Goal: Task Accomplishment & Management: Manage account settings

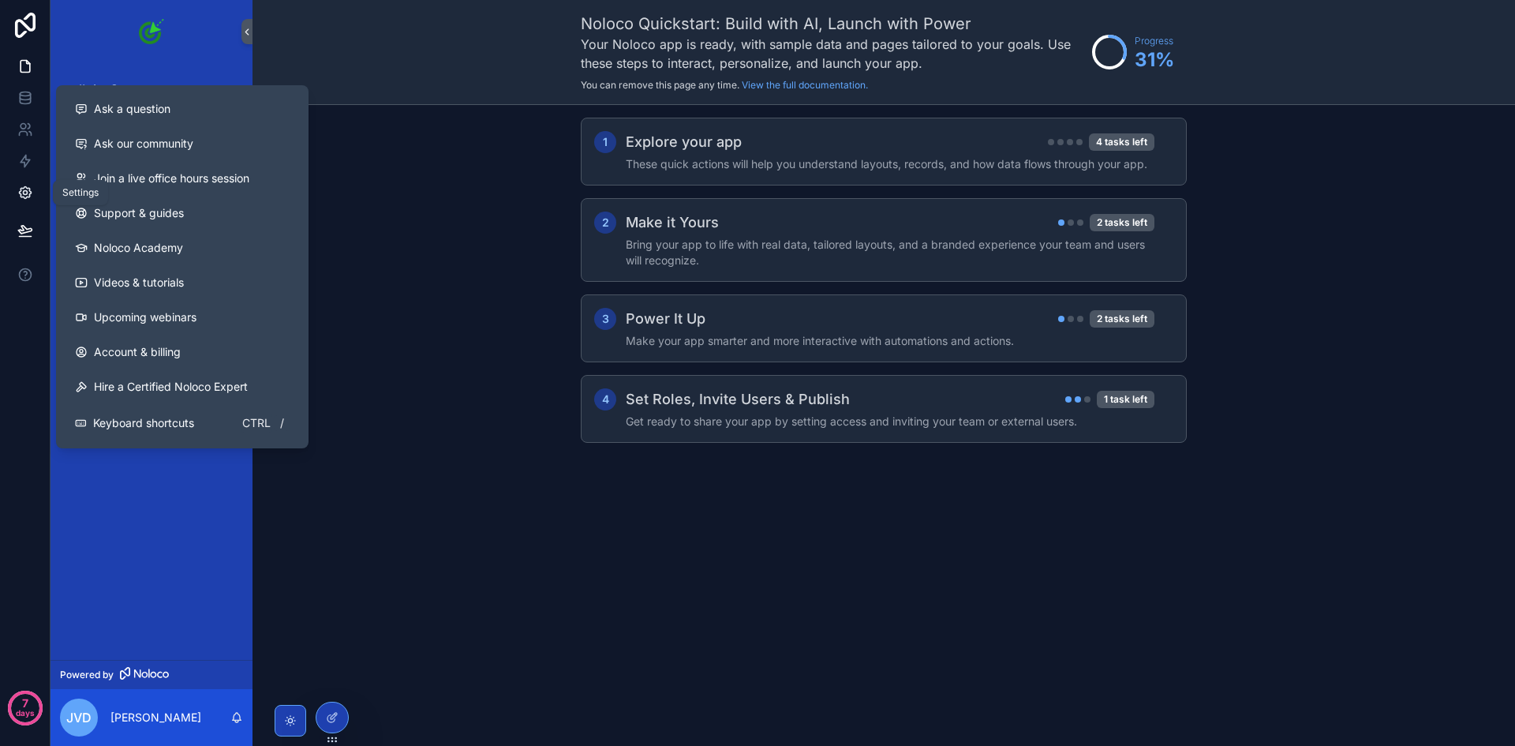
drag, startPoint x: 36, startPoint y: 269, endPoint x: 35, endPoint y: 187, distance: 82.0
click at [35, 187] on div "7 days" at bounding box center [25, 373] width 50 height 746
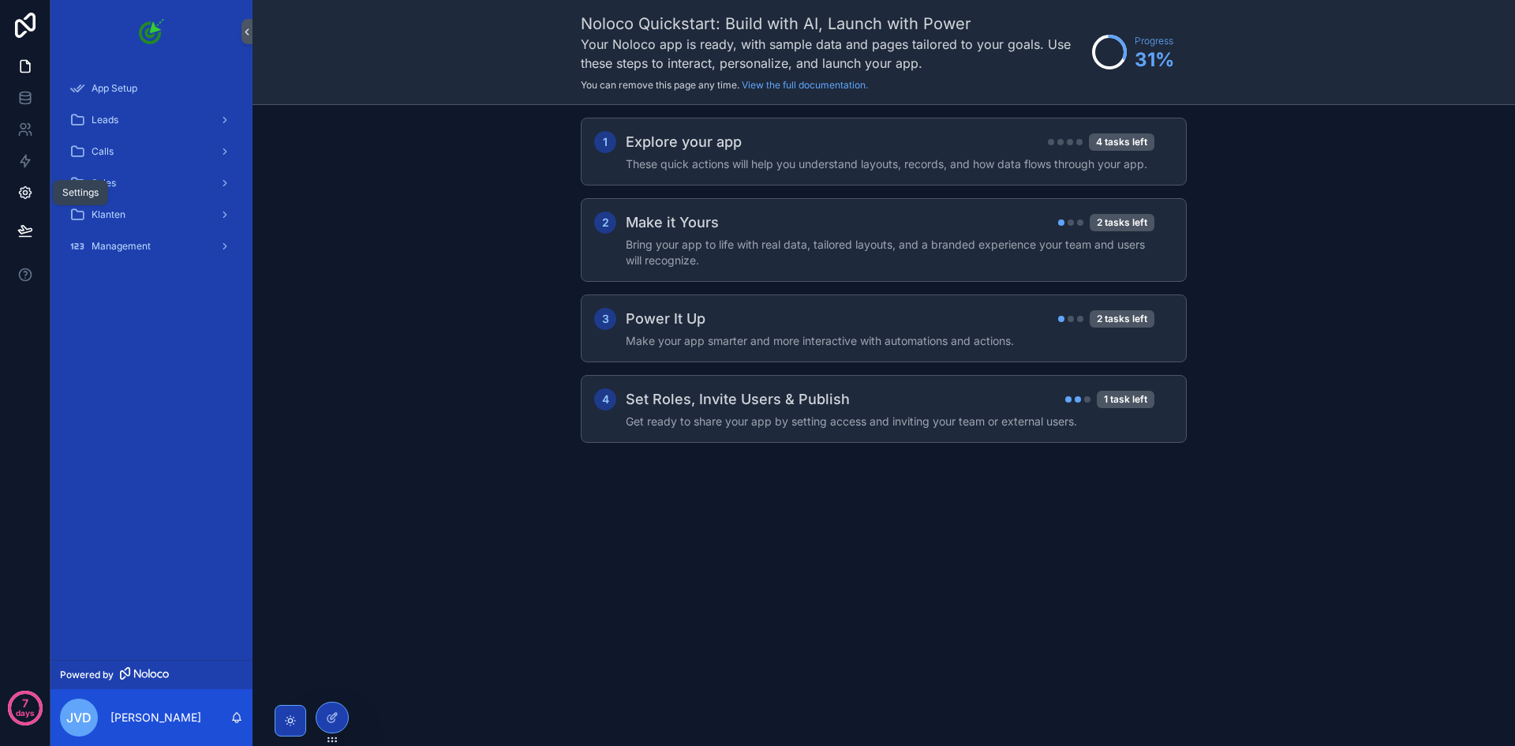
click at [34, 189] on link at bounding box center [25, 193] width 50 height 32
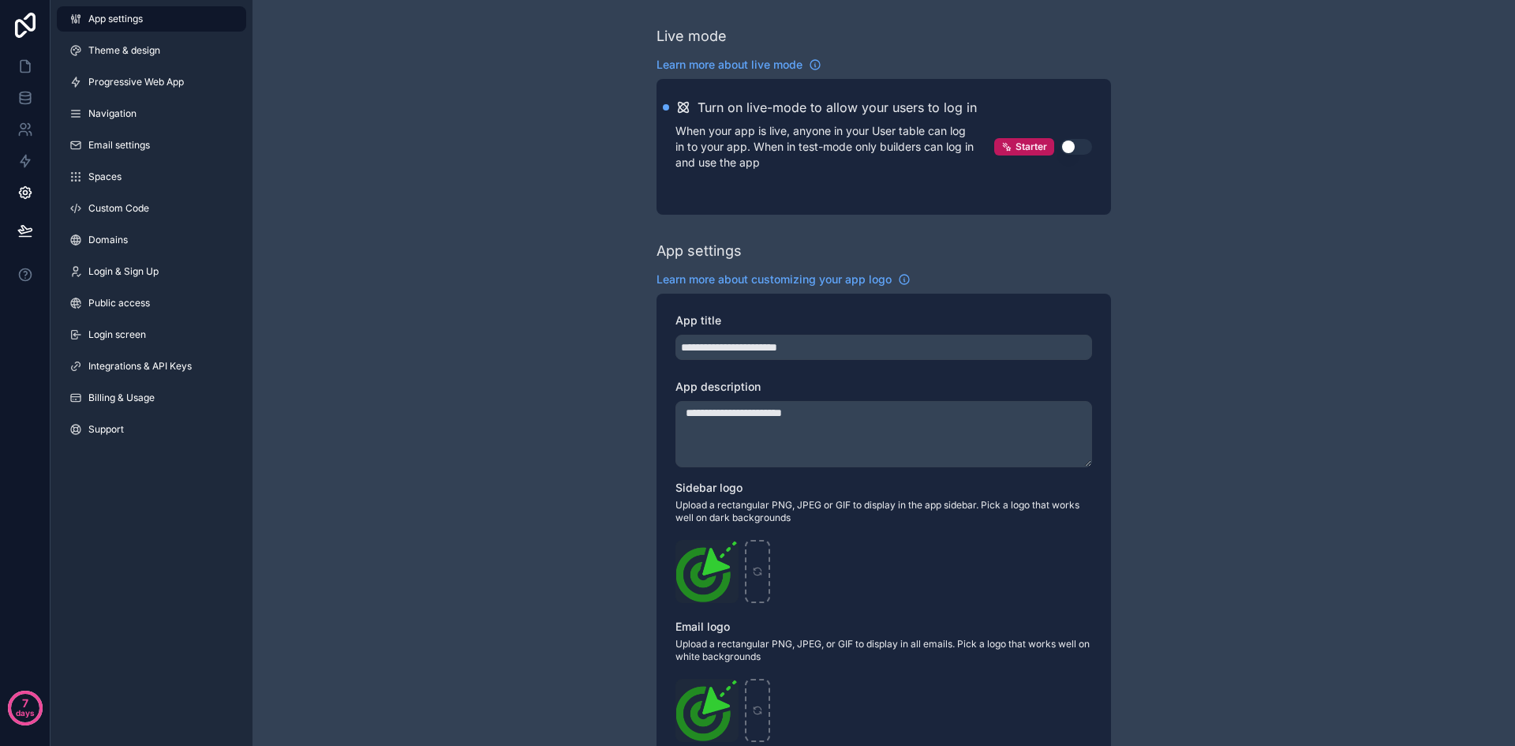
click at [148, 226] on div "App settings Theme & design Progressive Web App Navigation Email settings Space…" at bounding box center [151, 227] width 202 height 454
click at [145, 234] on link "Domains" at bounding box center [151, 239] width 189 height 25
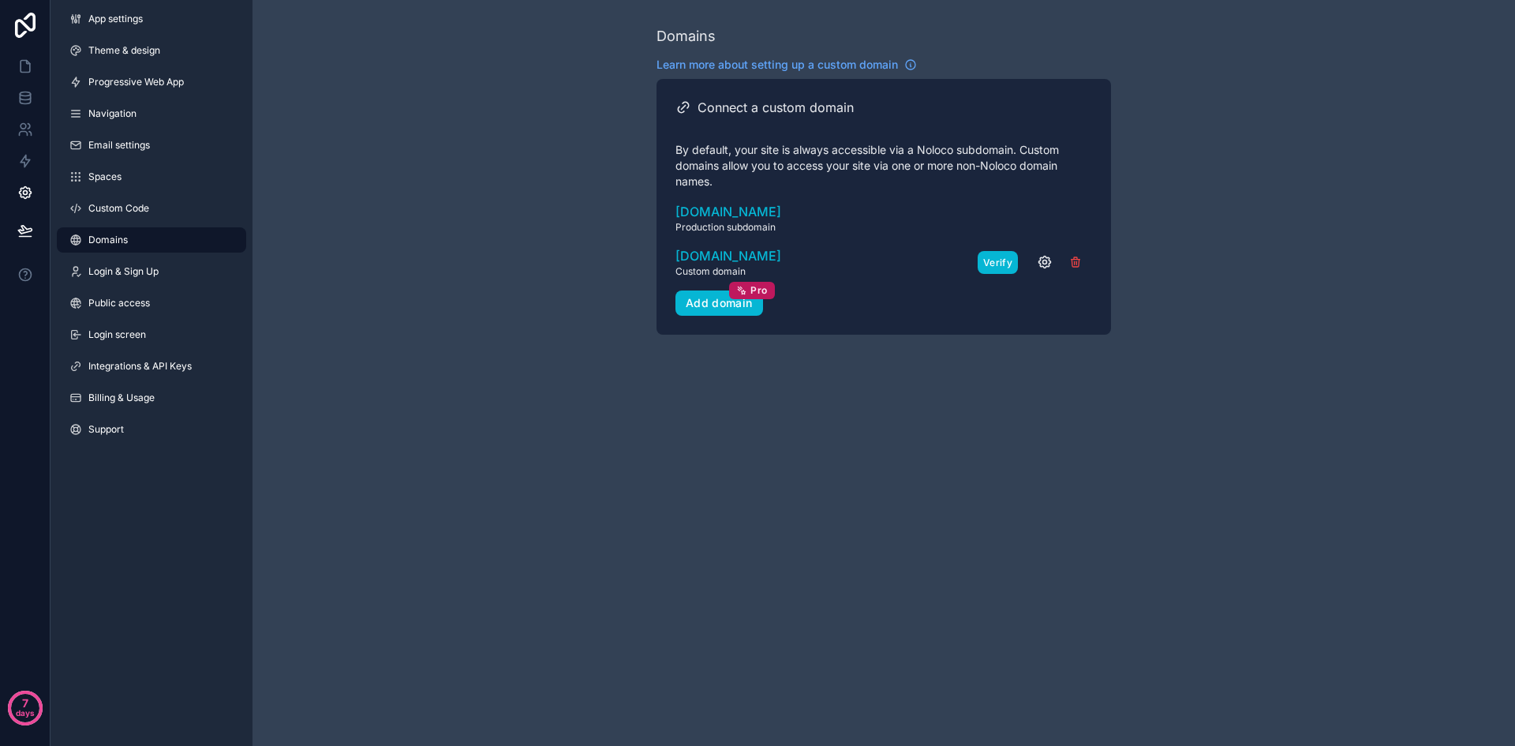
click at [985, 261] on button "Verify" at bounding box center [997, 262] width 40 height 23
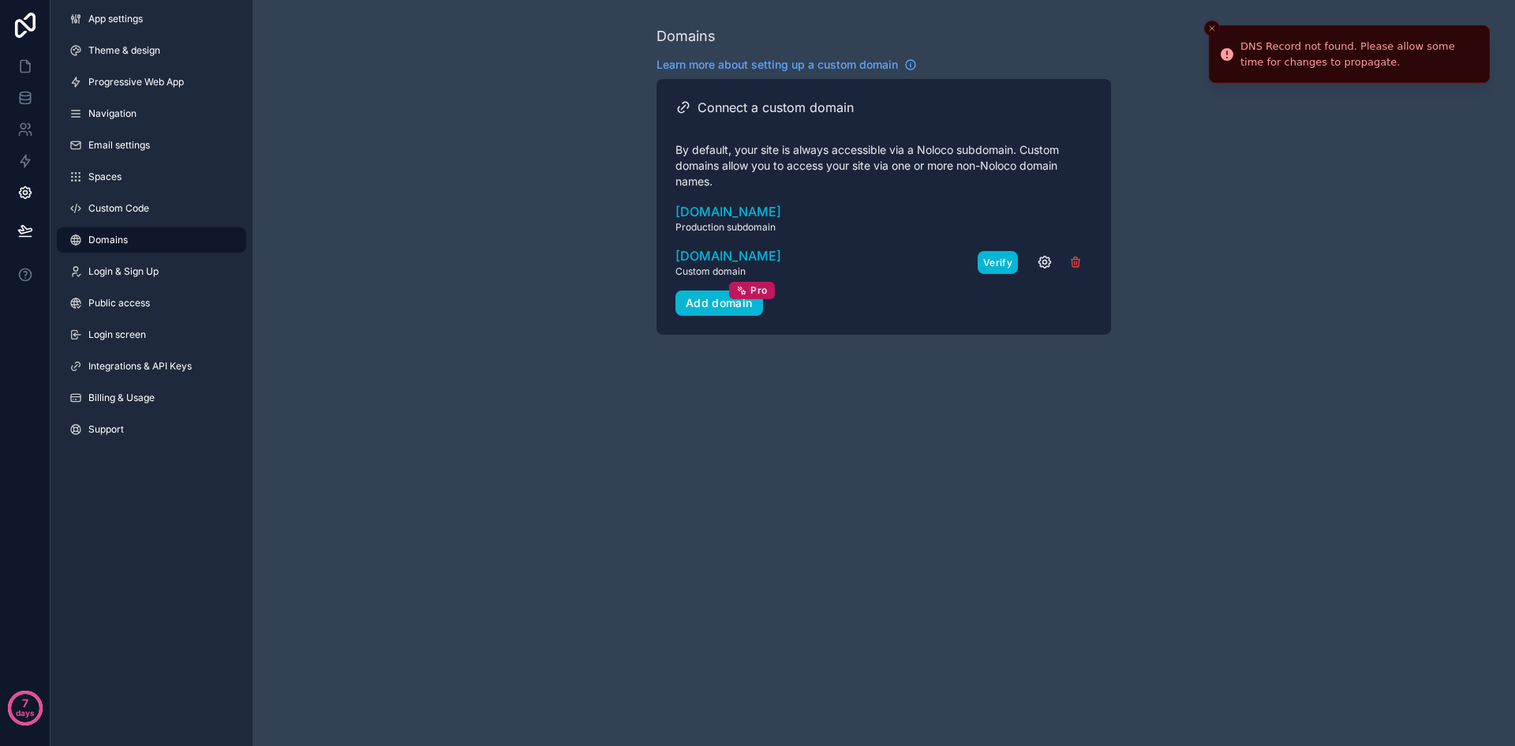
click at [981, 266] on button "Verify" at bounding box center [997, 262] width 40 height 23
click at [984, 264] on button "Verify" at bounding box center [997, 262] width 40 height 23
click at [986, 264] on button "Verify" at bounding box center [997, 262] width 40 height 23
click at [986, 263] on div "[DOMAIN_NAME] Custom domain Needs setup Verify" at bounding box center [883, 262] width 417 height 32
click at [986, 263] on button "Verify" at bounding box center [997, 262] width 40 height 23
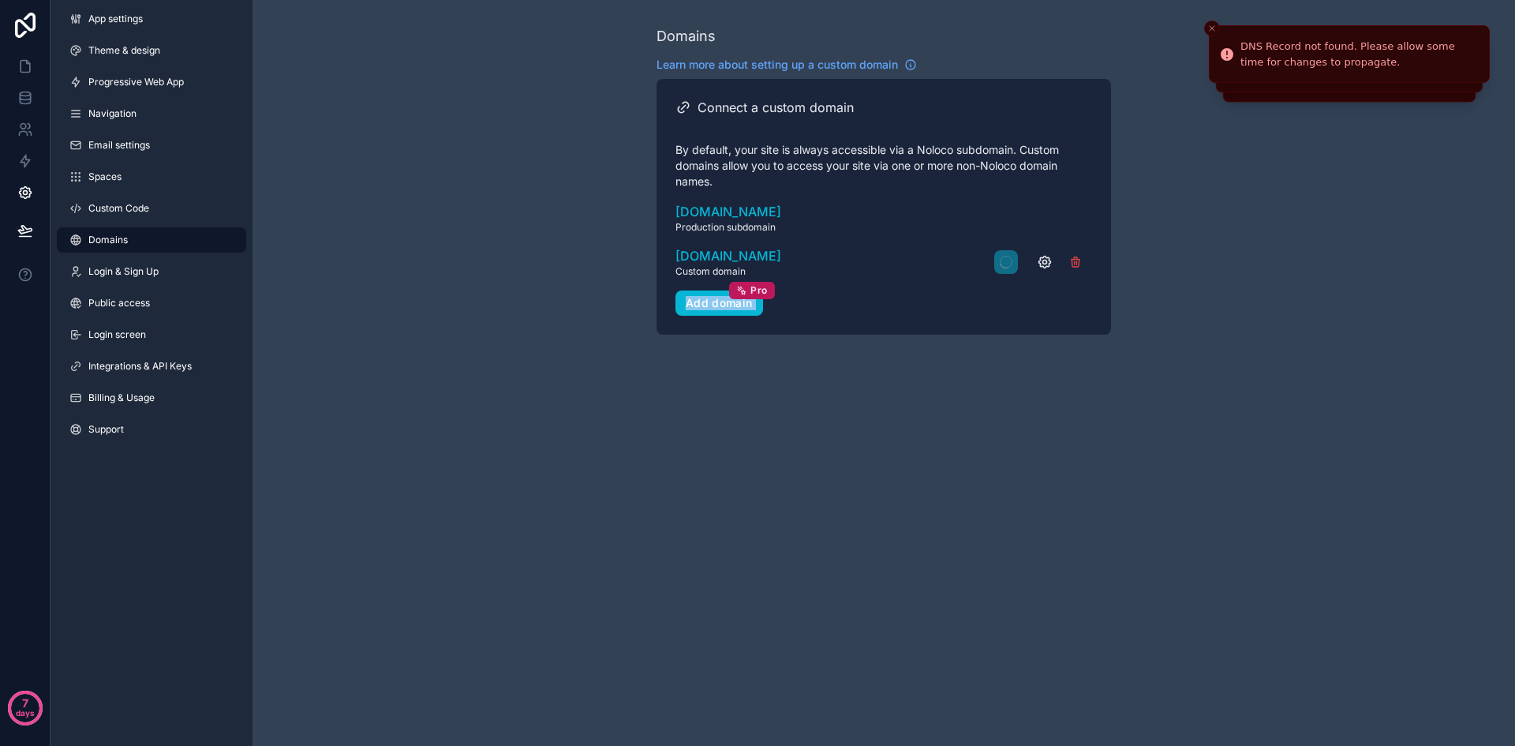
click at [987, 263] on div "[DOMAIN_NAME] Custom domain Needs setup" at bounding box center [883, 262] width 417 height 32
click at [994, 263] on button "scrollable content" at bounding box center [1006, 262] width 24 height 24
click at [989, 263] on div "[DOMAIN_NAME] Custom domain Needs setup" at bounding box center [883, 262] width 417 height 32
click at [994, 263] on button "scrollable content" at bounding box center [1006, 262] width 24 height 24
click at [989, 263] on div "[DOMAIN_NAME] Custom domain Needs setup" at bounding box center [883, 262] width 417 height 32
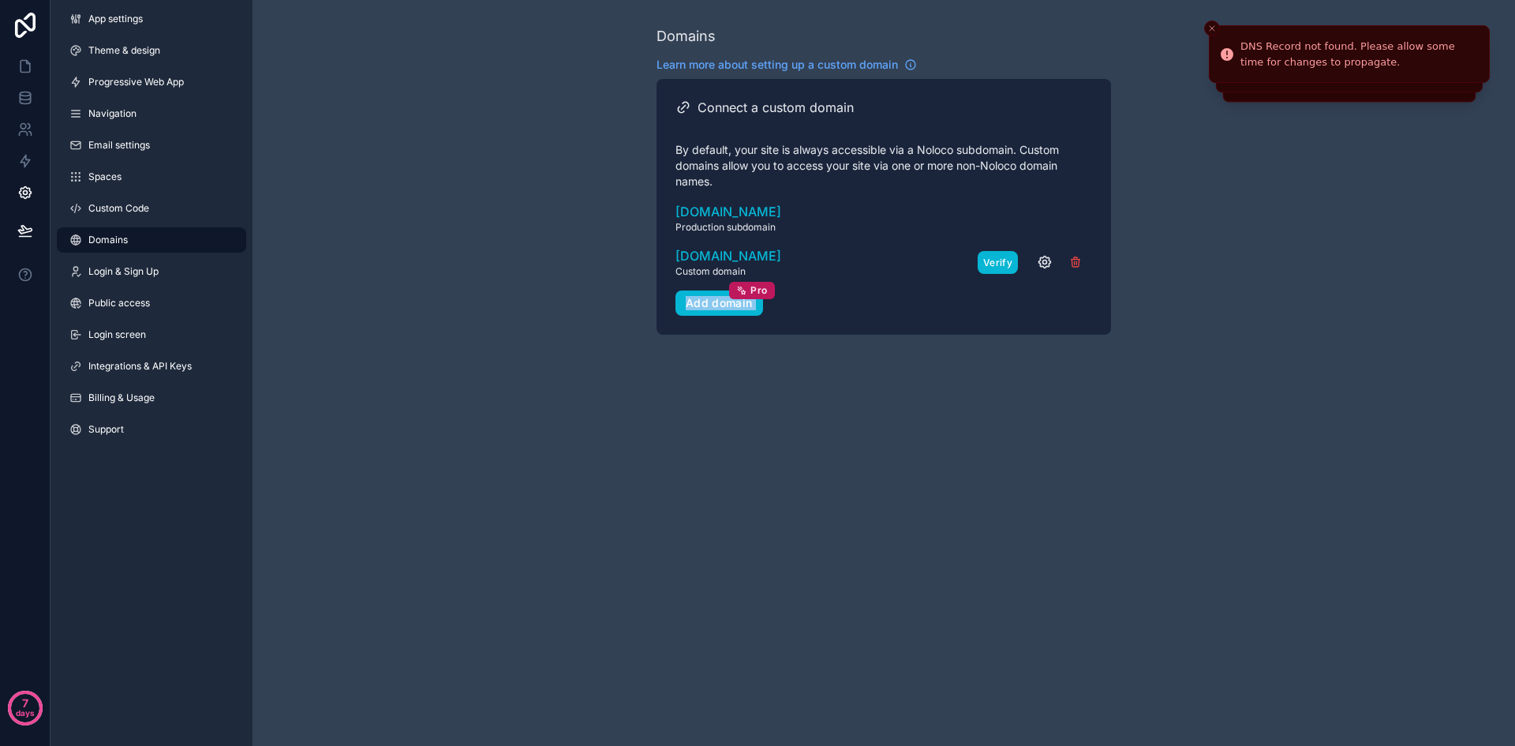
click at [989, 263] on button "Verify" at bounding box center [997, 262] width 40 height 23
click at [989, 263] on div "[DOMAIN_NAME] Custom domain Needs setup Verify" at bounding box center [883, 262] width 417 height 32
click at [989, 263] on button "Verify" at bounding box center [997, 262] width 40 height 23
click at [781, 252] on span "[DOMAIN_NAME]" at bounding box center [728, 255] width 106 height 19
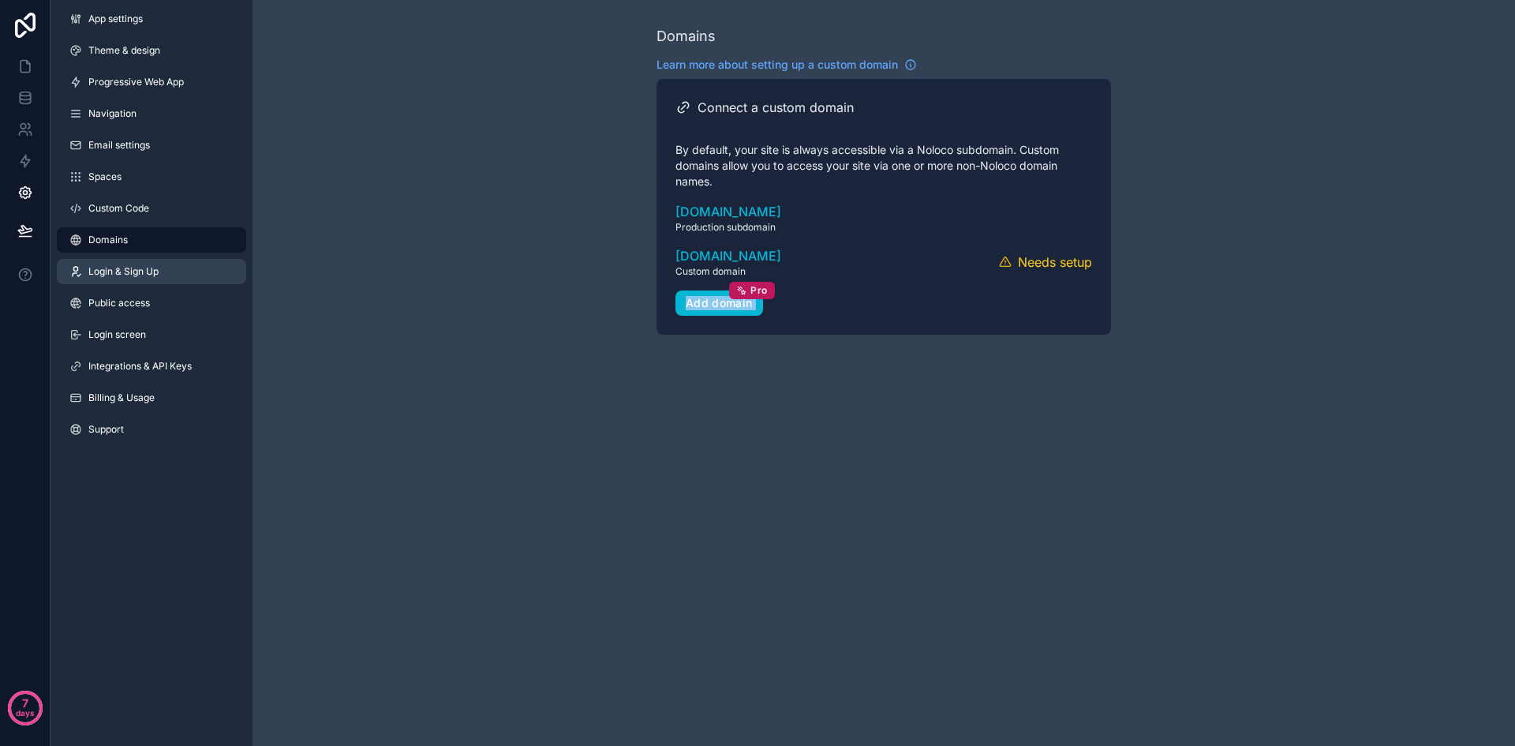
click at [168, 272] on link "Login & Sign Up" at bounding box center [151, 271] width 189 height 25
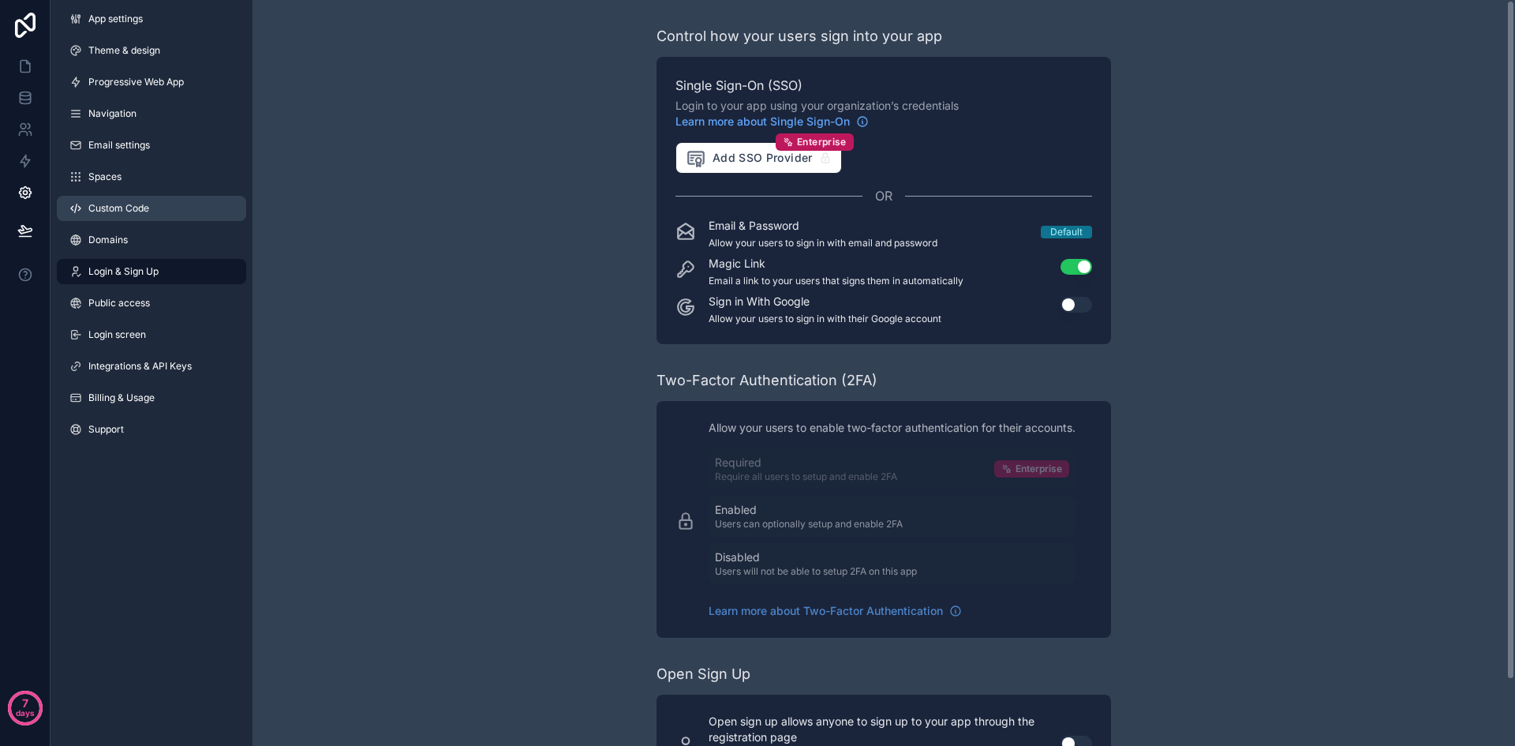
click at [161, 215] on link "Custom Code" at bounding box center [151, 208] width 189 height 25
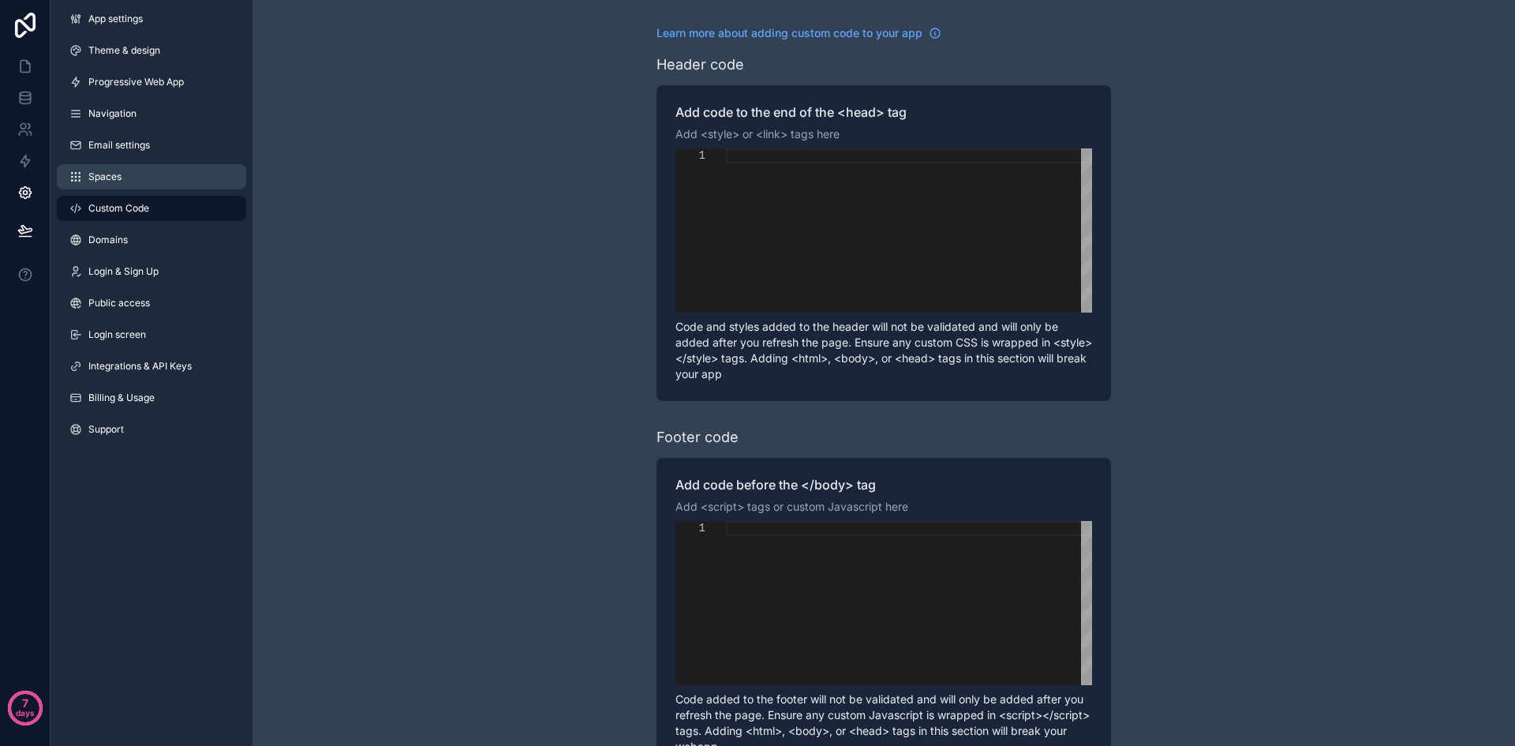
click at [166, 173] on link "Spaces" at bounding box center [151, 176] width 189 height 25
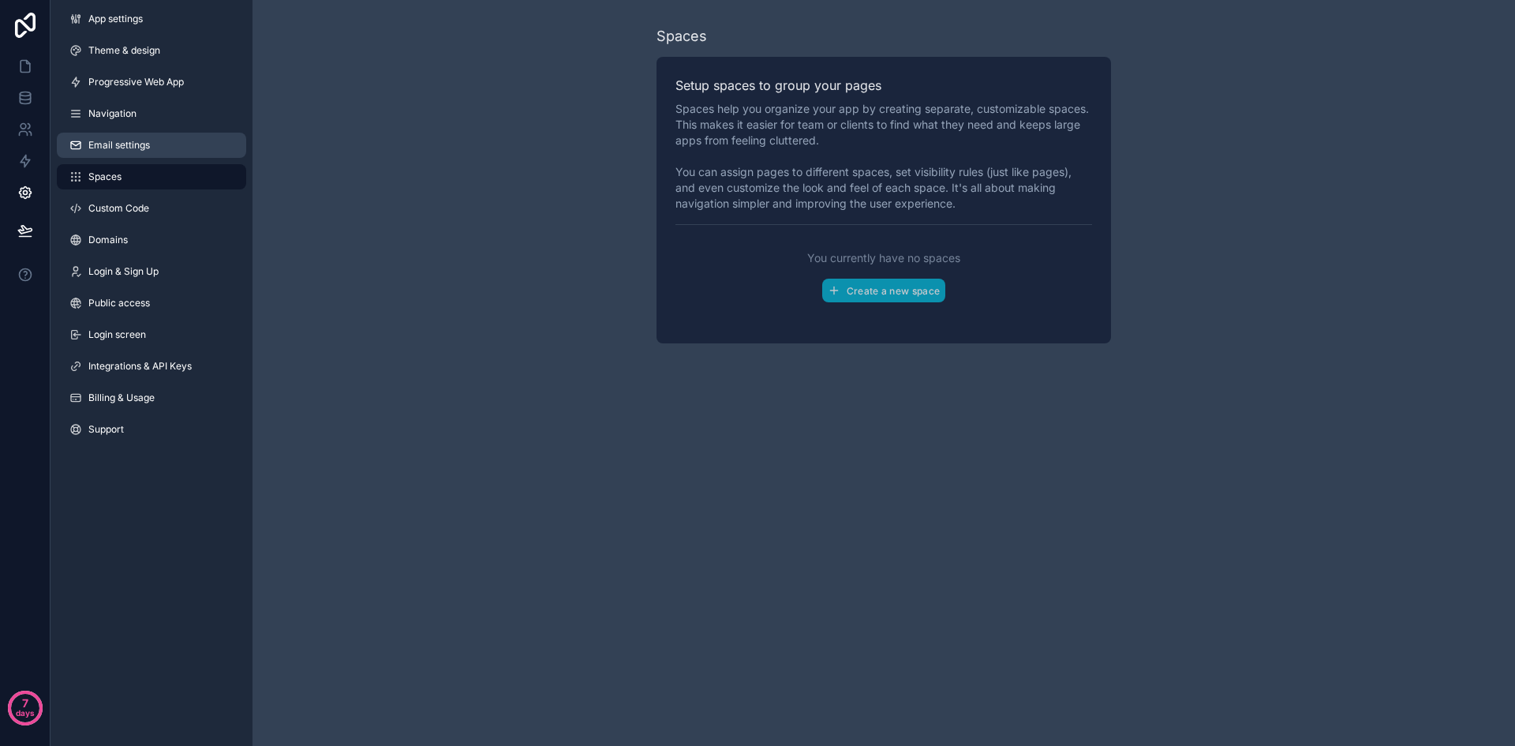
click at [177, 150] on link "Email settings" at bounding box center [151, 145] width 189 height 25
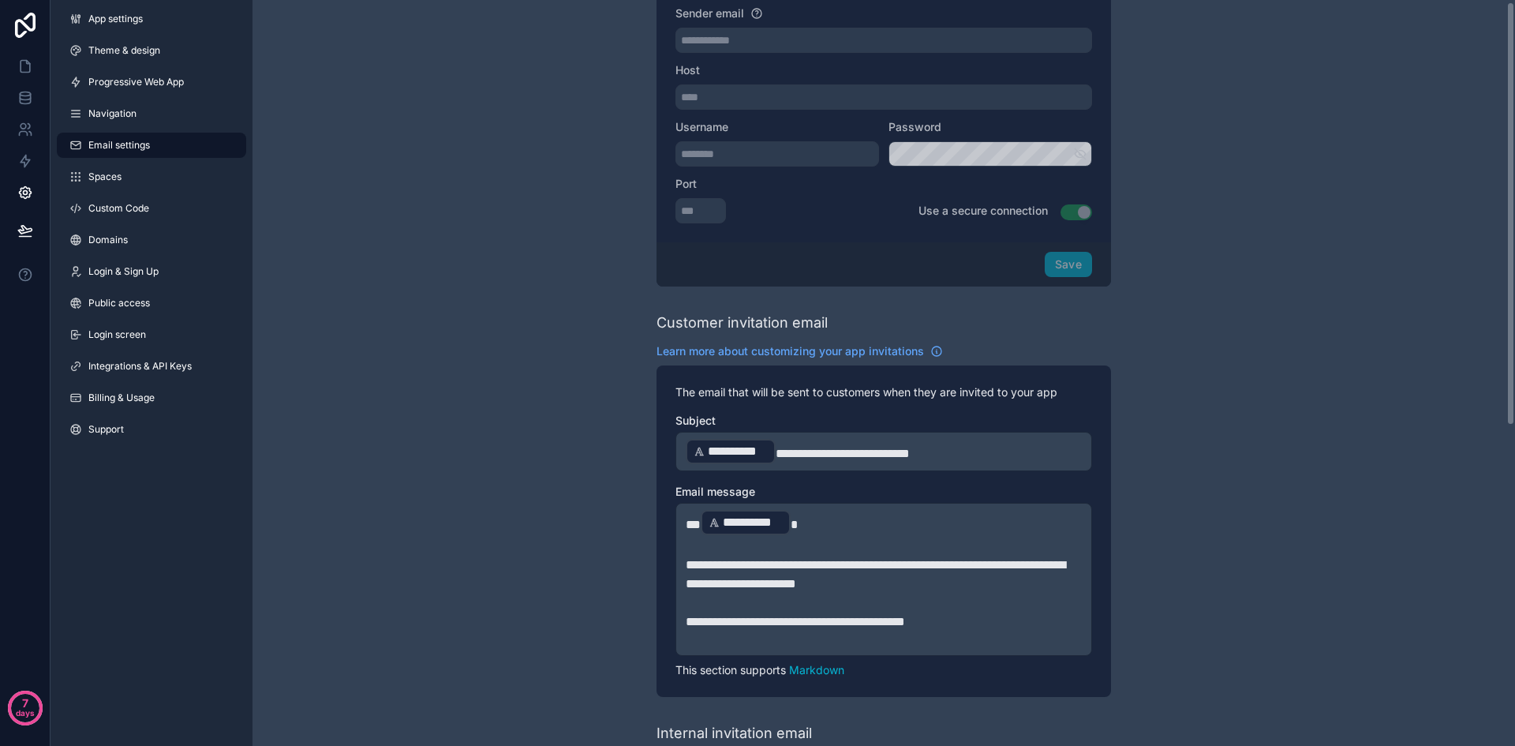
scroll to position [316, 0]
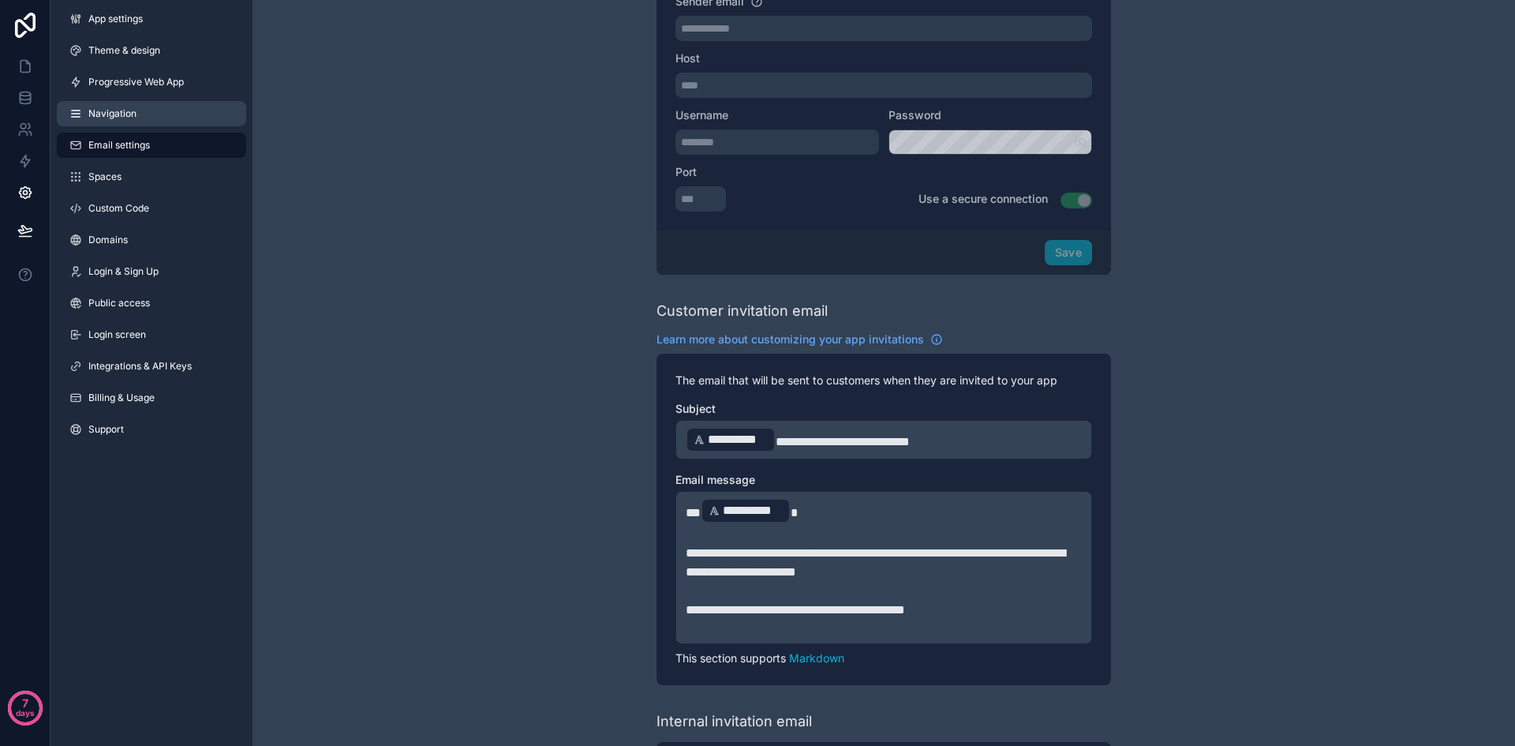
click at [148, 111] on link "Navigation" at bounding box center [151, 113] width 189 height 25
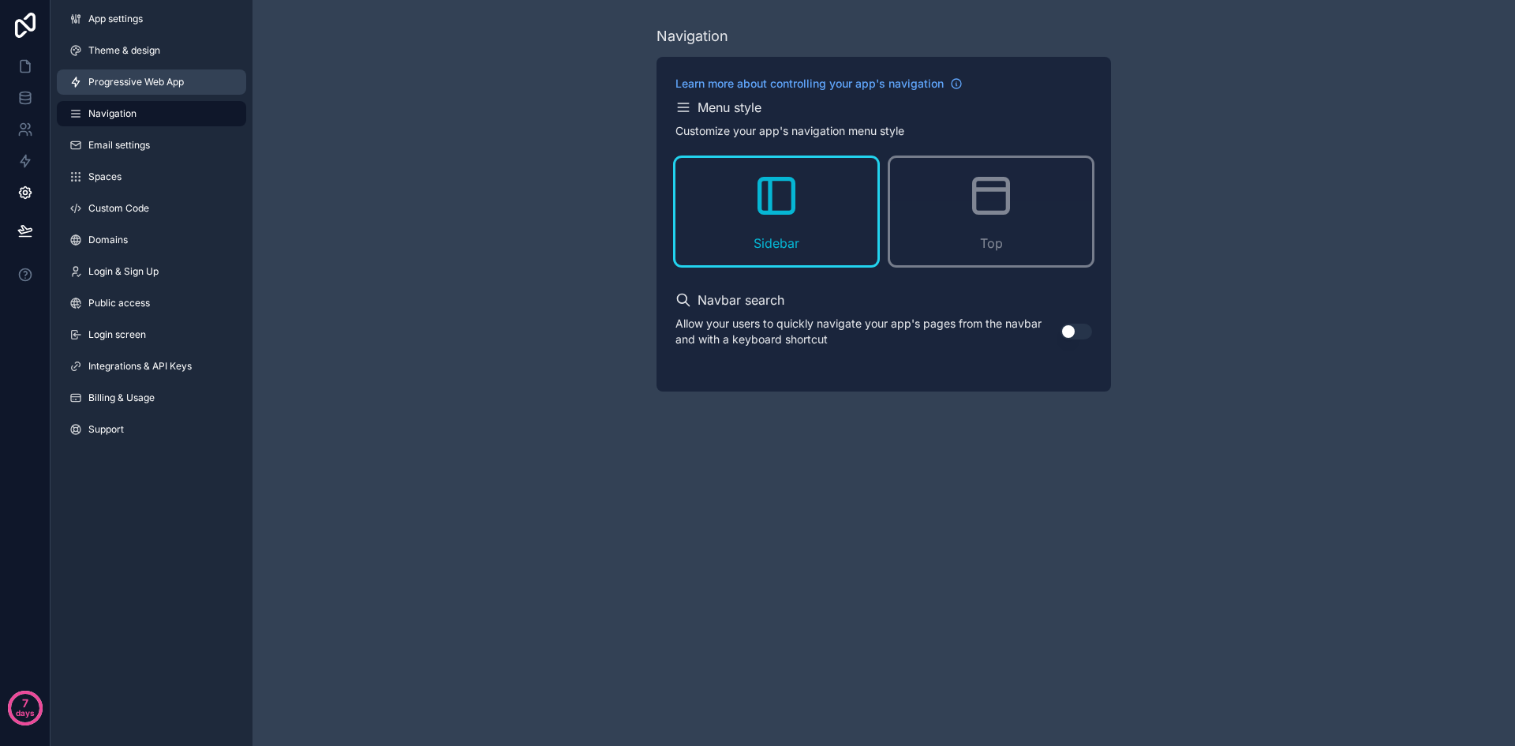
click at [167, 84] on span "Progressive Web App" at bounding box center [135, 82] width 95 height 13
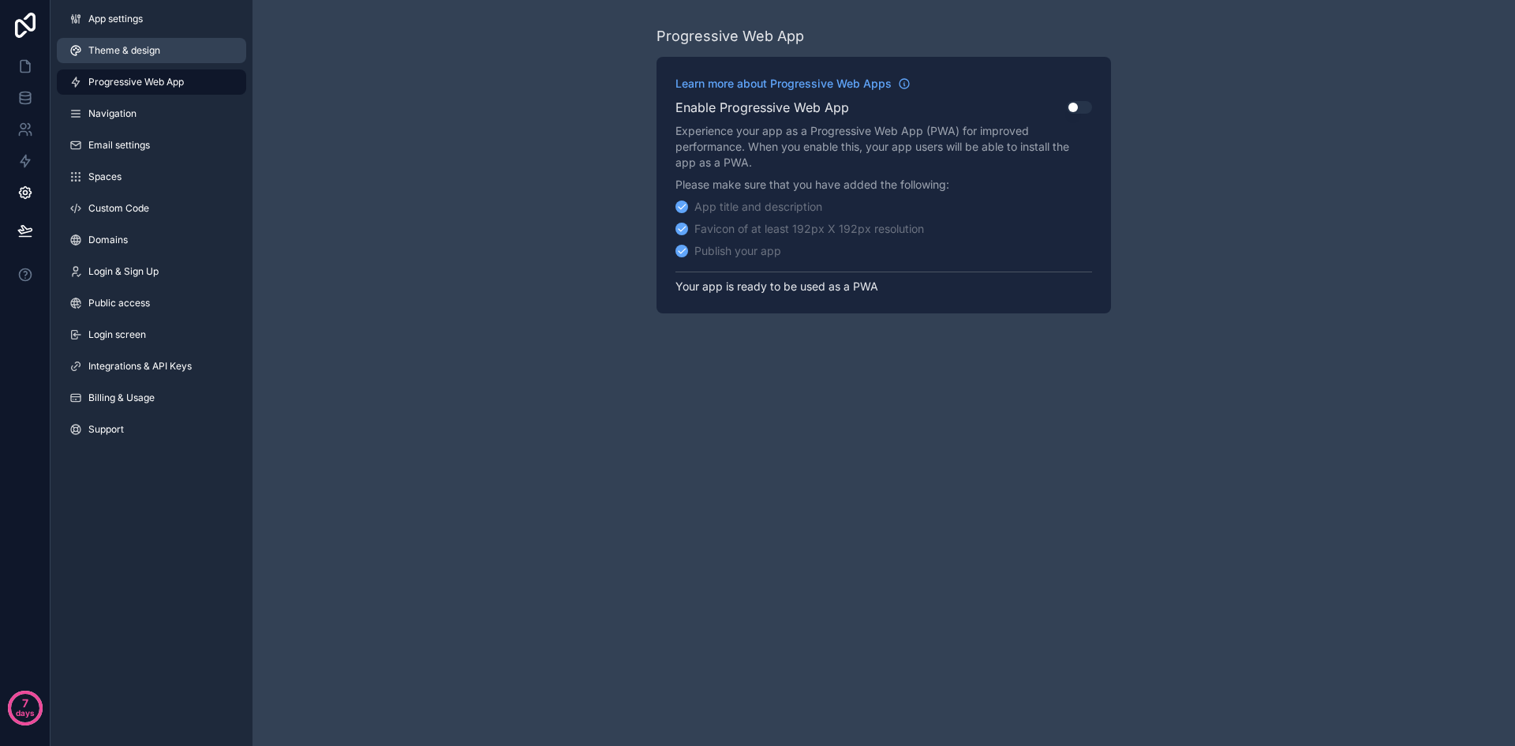
click at [169, 49] on link "Theme & design" at bounding box center [151, 50] width 189 height 25
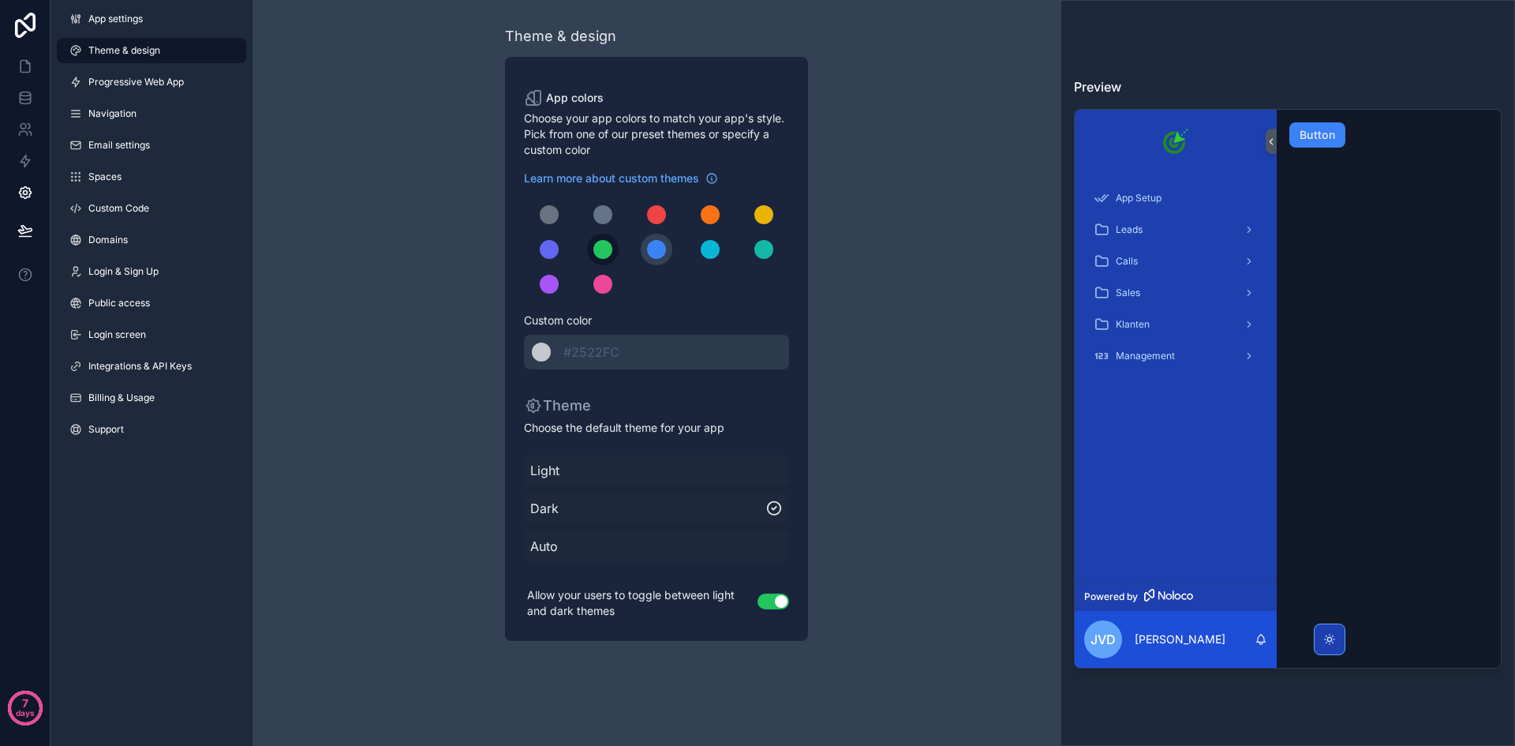
click at [615, 246] on button "scrollable content" at bounding box center [603, 250] width 32 height 32
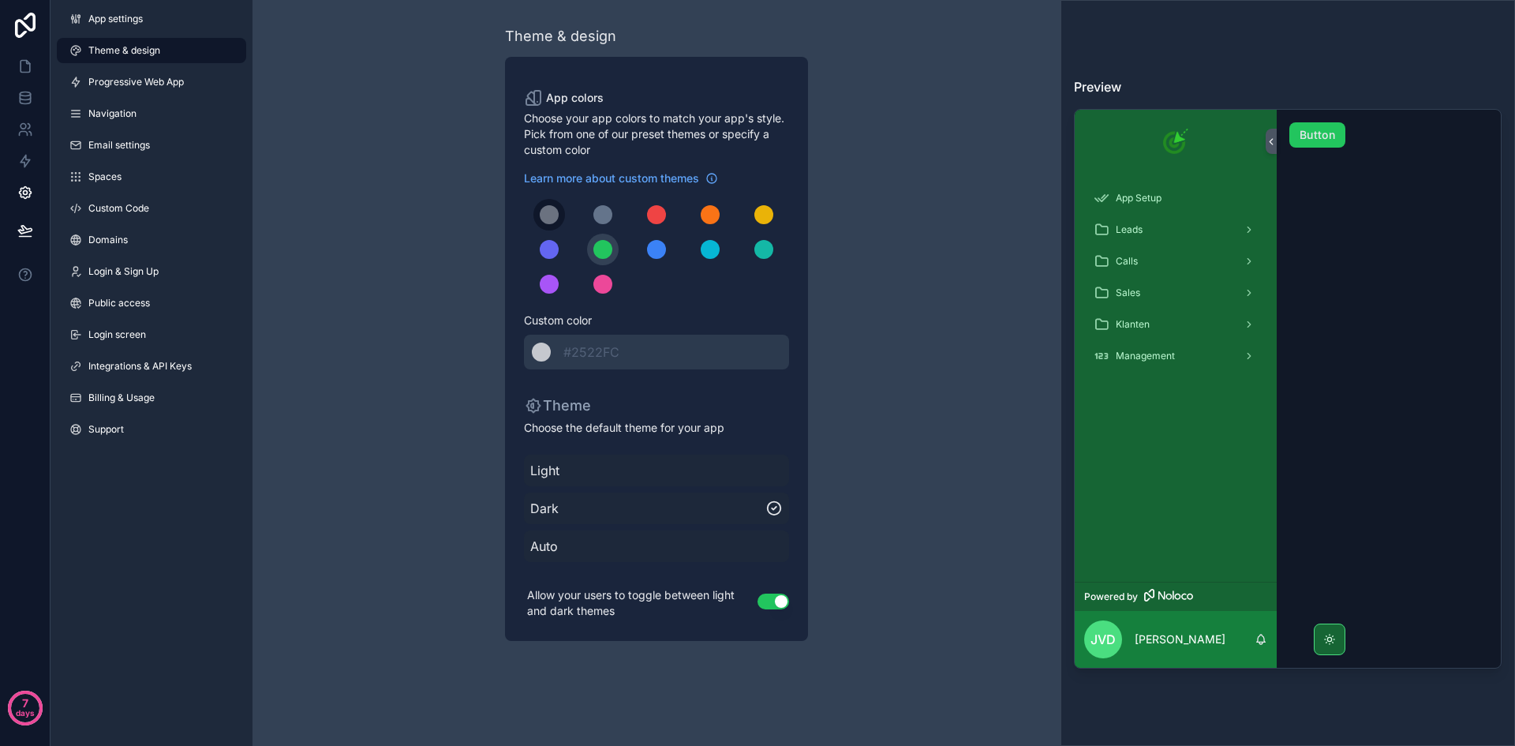
click at [554, 215] on div "scrollable content" at bounding box center [549, 214] width 19 height 19
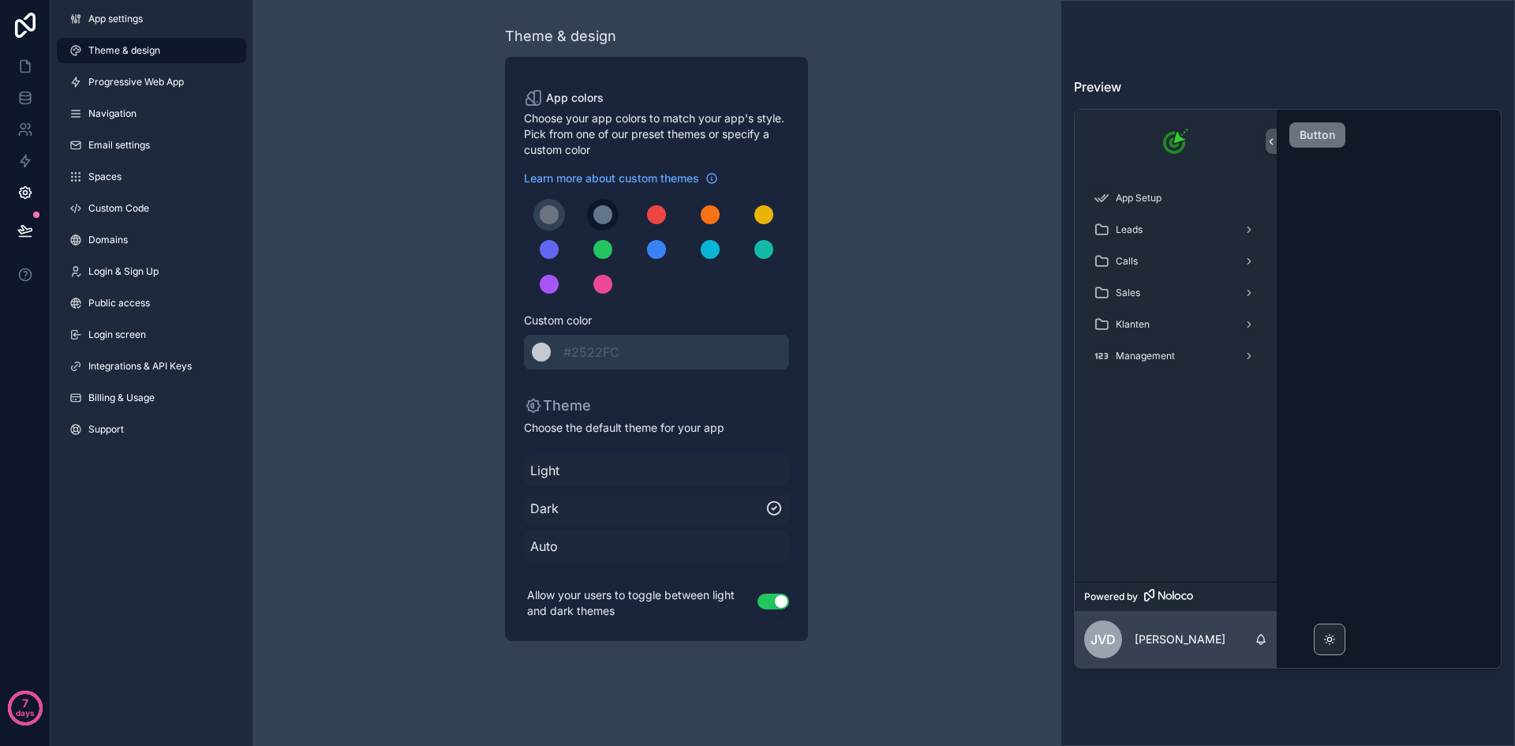
click at [607, 214] on div "scrollable content" at bounding box center [602, 214] width 19 height 19
click at [615, 215] on button "scrollable content" at bounding box center [603, 215] width 32 height 32
click at [764, 255] on div "scrollable content" at bounding box center [763, 249] width 19 height 19
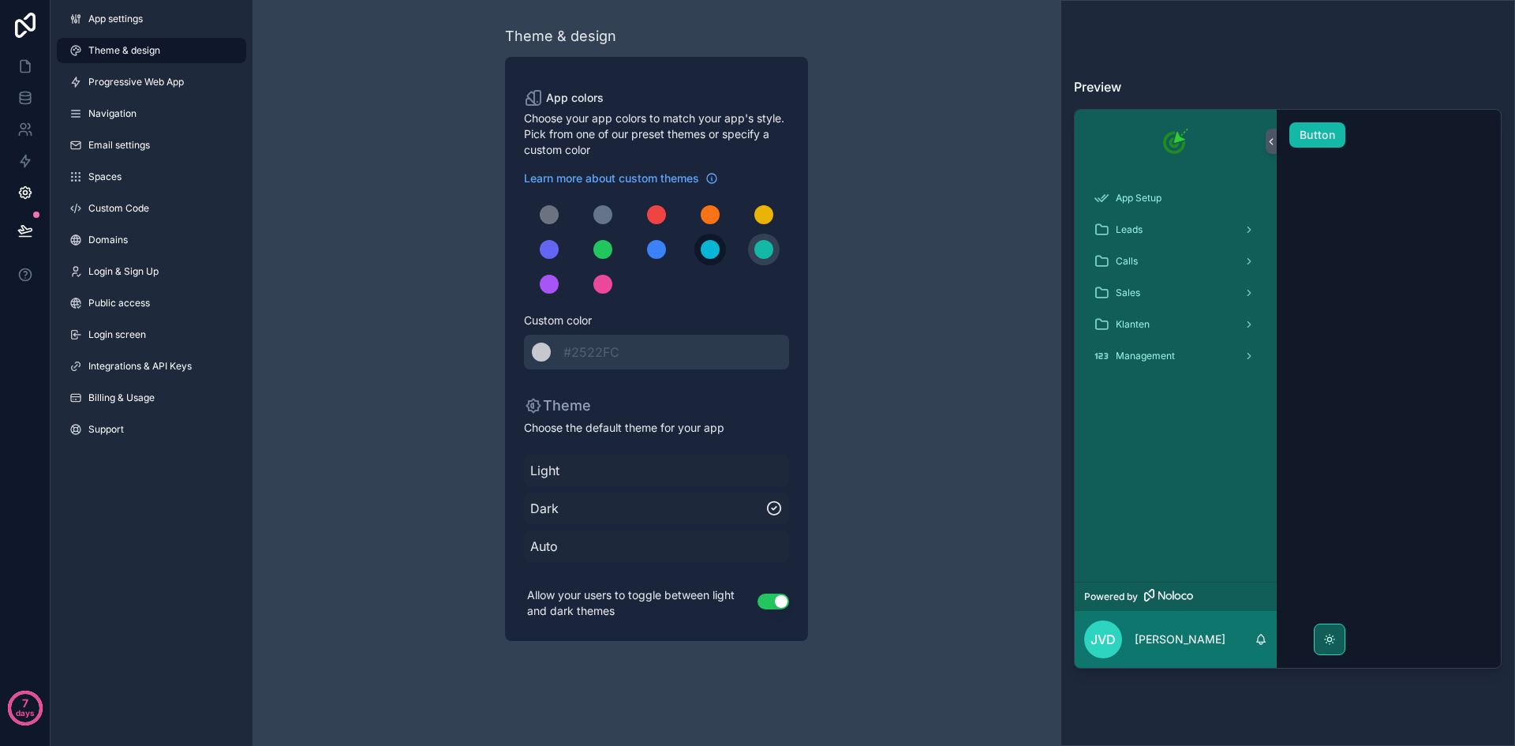
click at [718, 253] on div "scrollable content" at bounding box center [710, 249] width 19 height 19
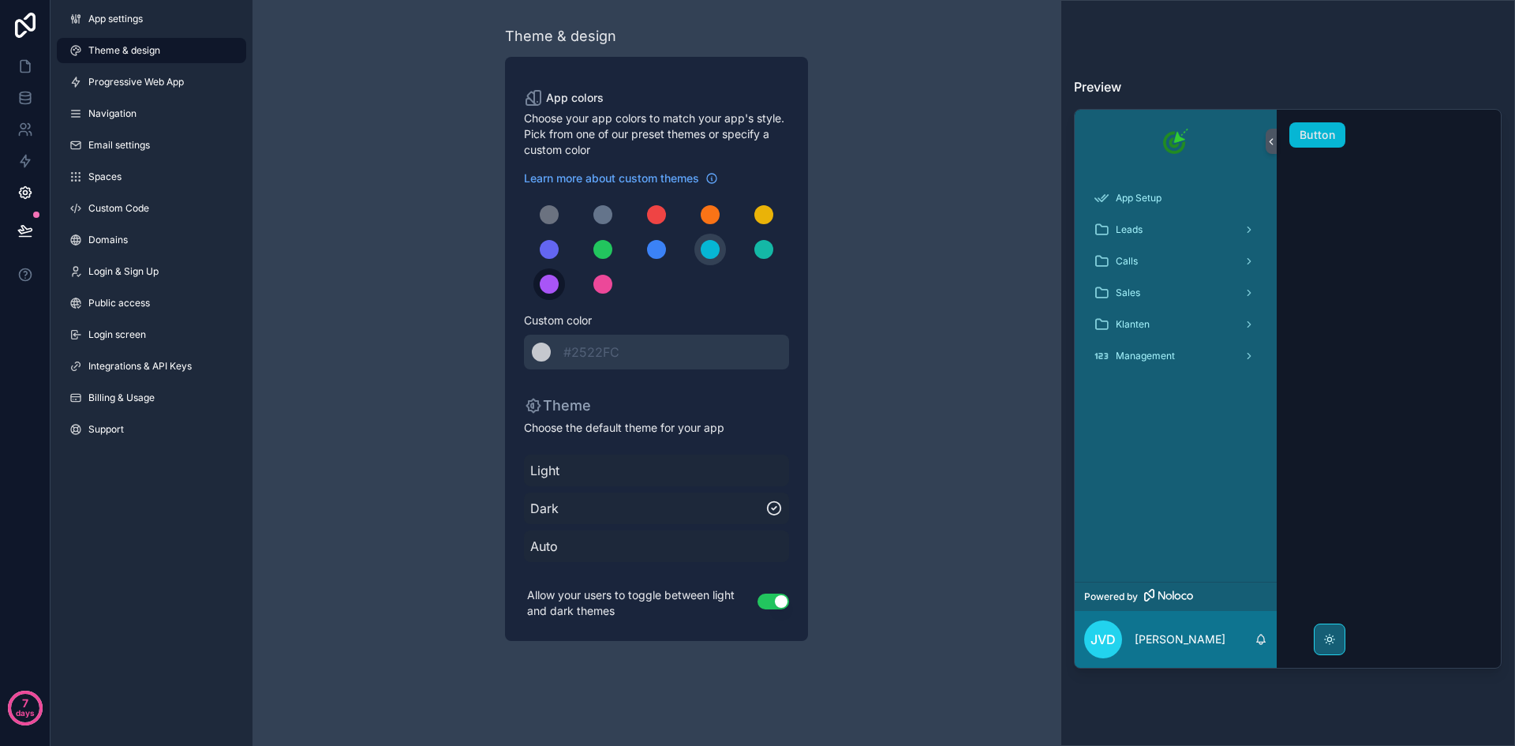
click at [543, 281] on div "scrollable content" at bounding box center [549, 284] width 19 height 19
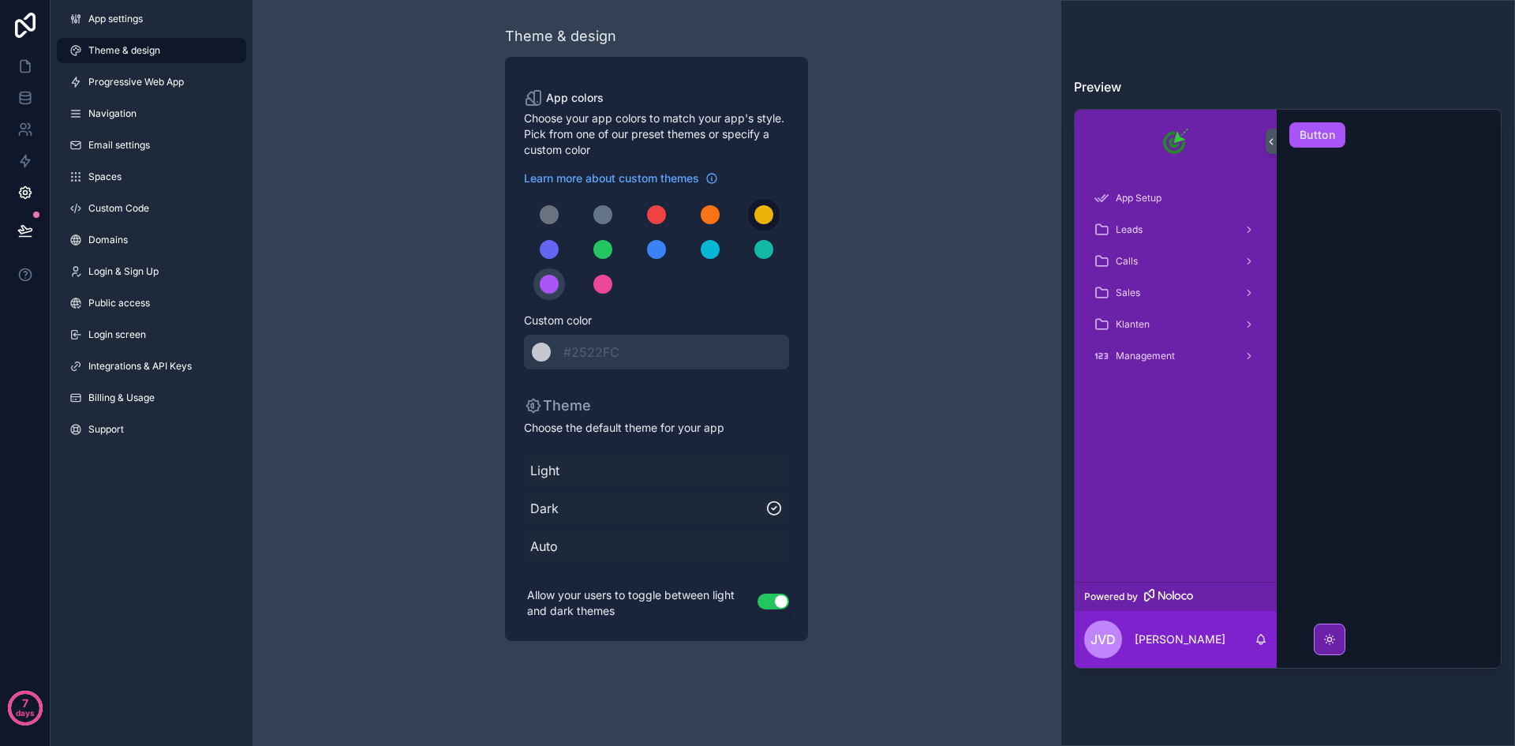
click at [768, 223] on button "scrollable content" at bounding box center [764, 215] width 32 height 32
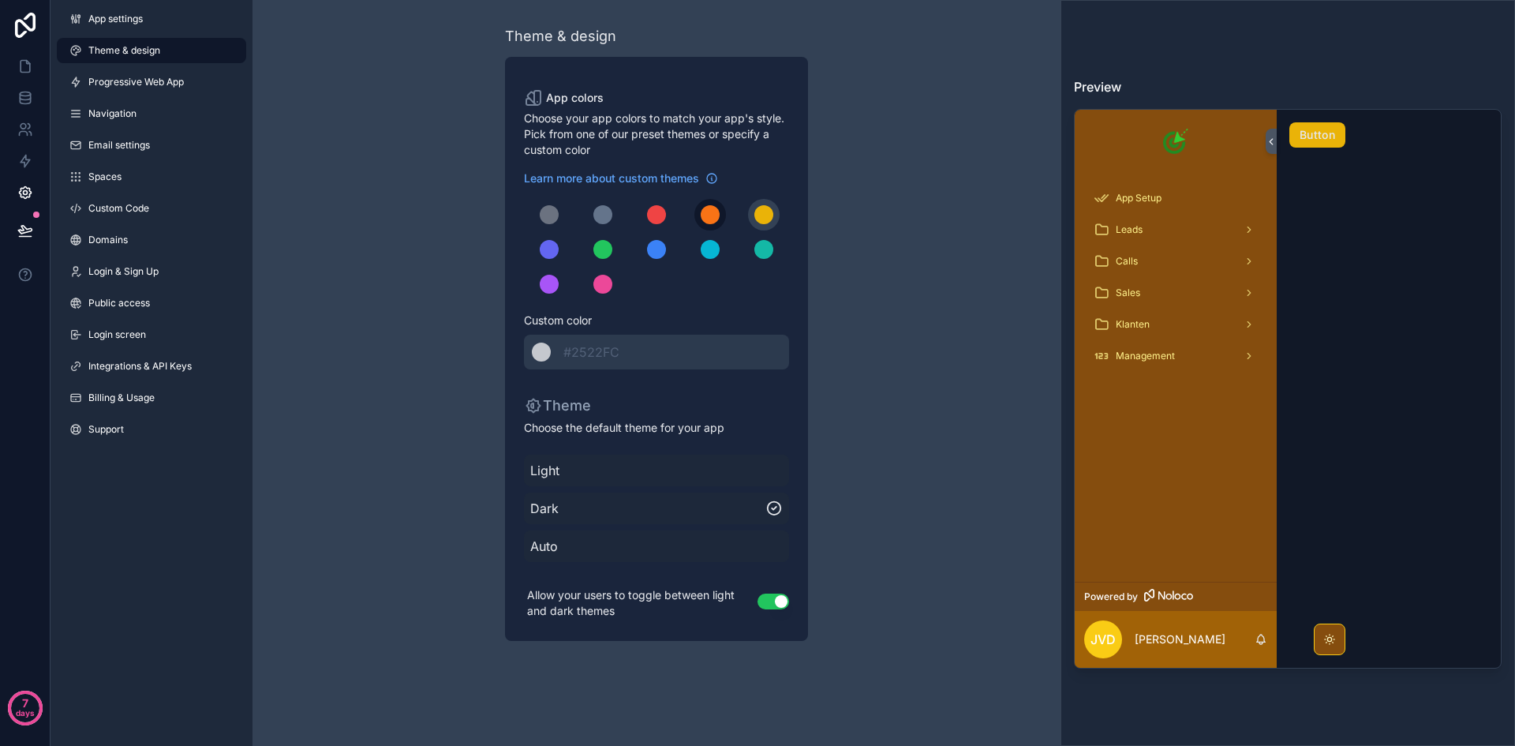
click at [704, 221] on div "scrollable content" at bounding box center [710, 214] width 19 height 19
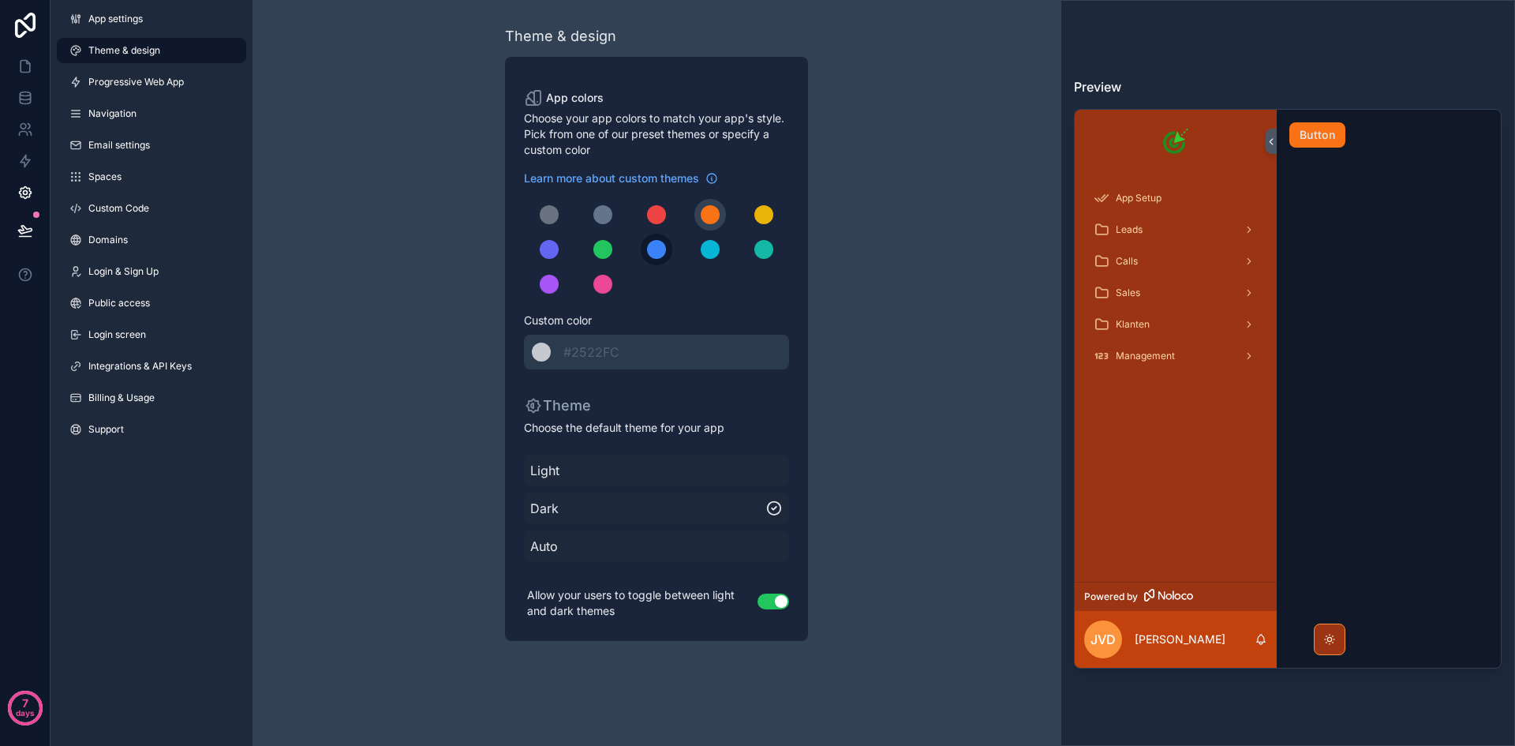
click at [653, 258] on div "scrollable content" at bounding box center [656, 249] width 19 height 19
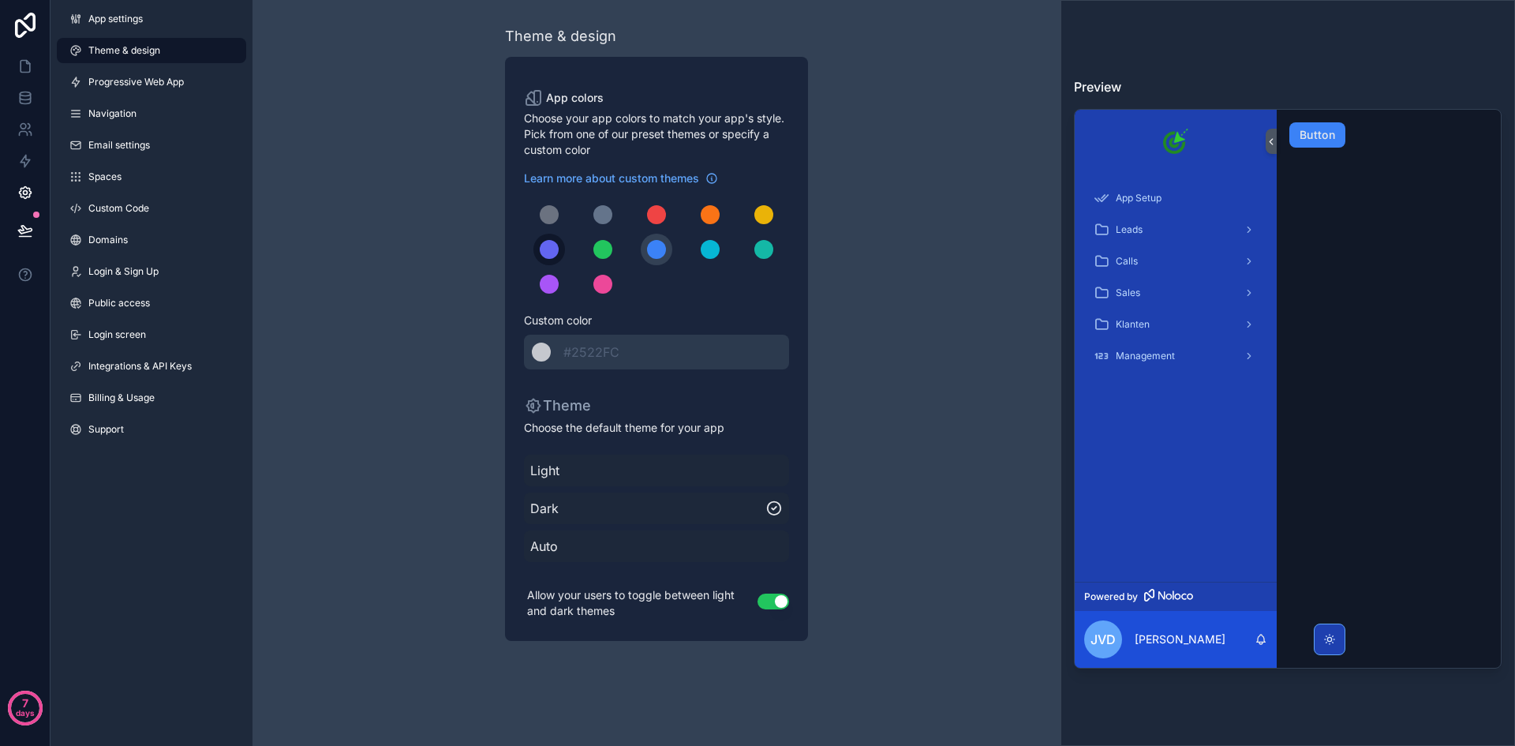
click at [551, 257] on div "scrollable content" at bounding box center [549, 249] width 19 height 19
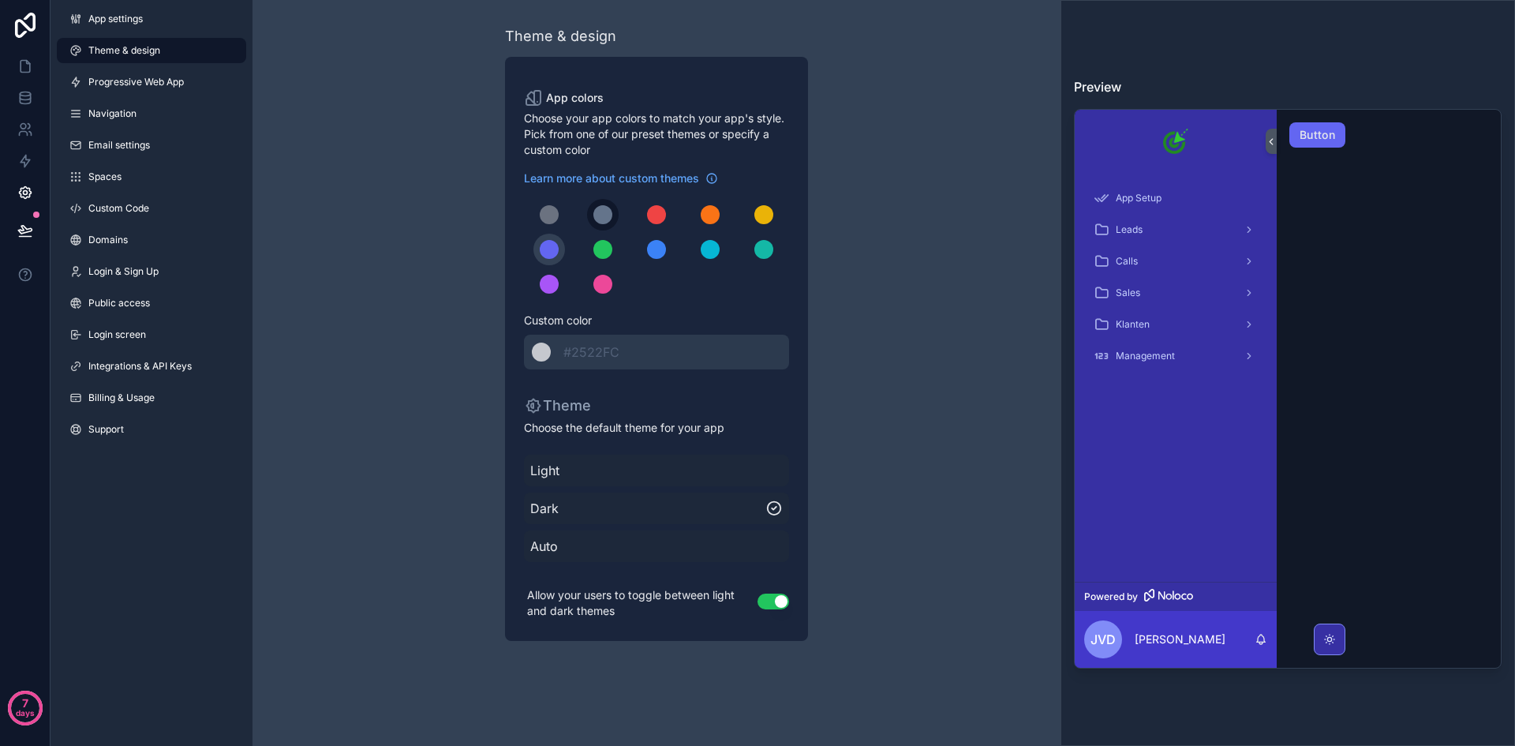
click at [608, 218] on div "scrollable content" at bounding box center [602, 214] width 19 height 19
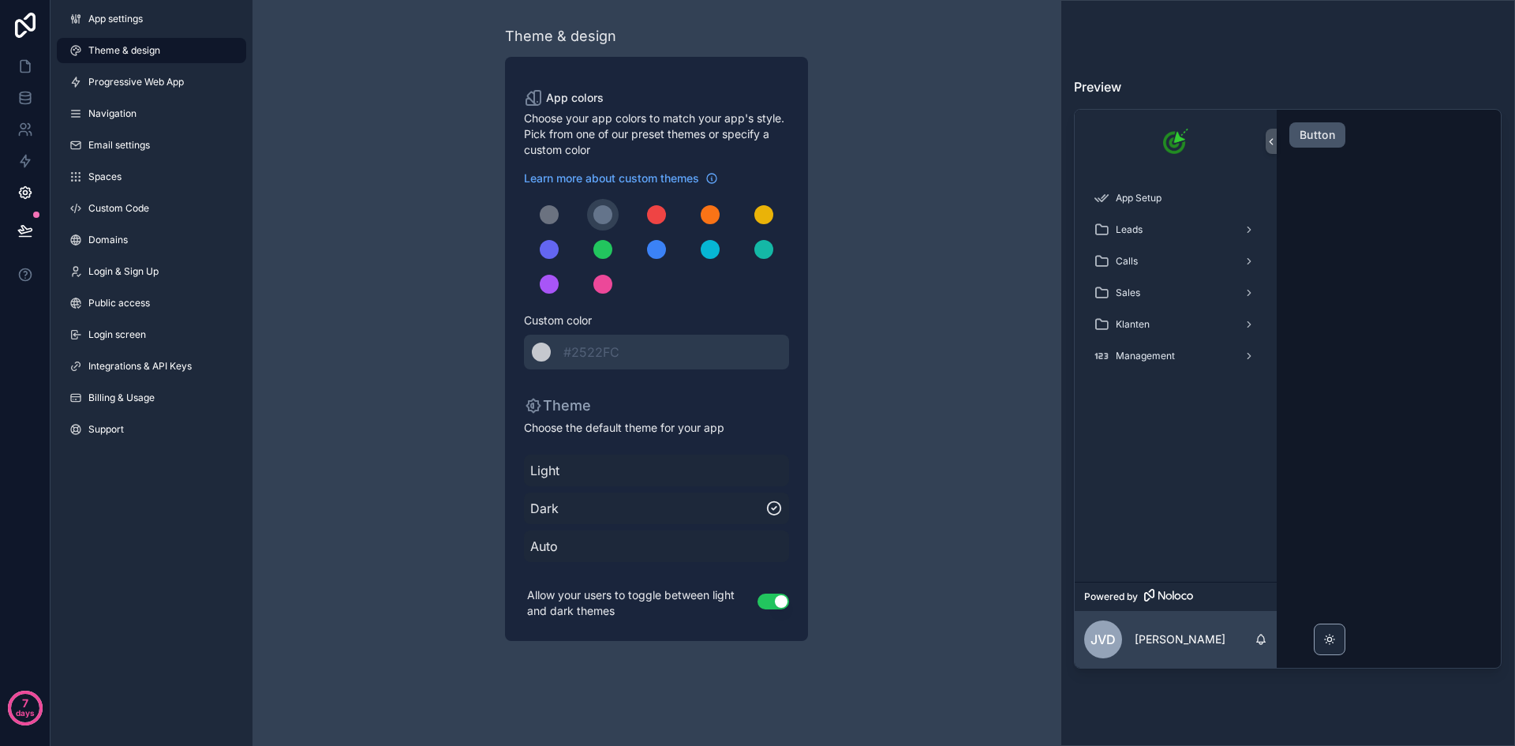
click at [1321, 138] on button "Button" at bounding box center [1317, 134] width 56 height 25
click at [1271, 144] on icon at bounding box center [1270, 142] width 11 height 12
click at [14, 61] on link at bounding box center [25, 66] width 50 height 32
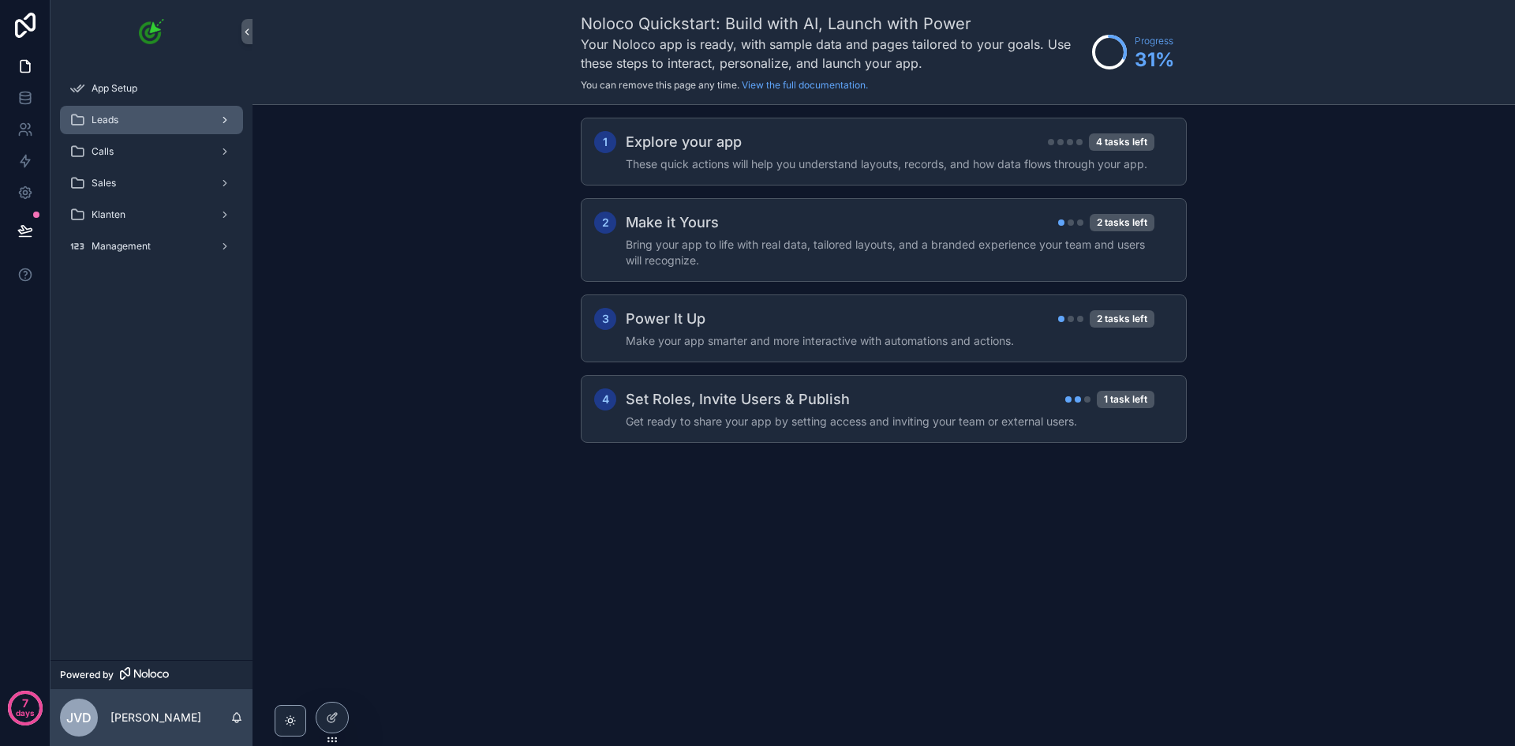
click at [119, 107] on div "Leads" at bounding box center [151, 119] width 164 height 25
